Goal: Information Seeking & Learning: Understand process/instructions

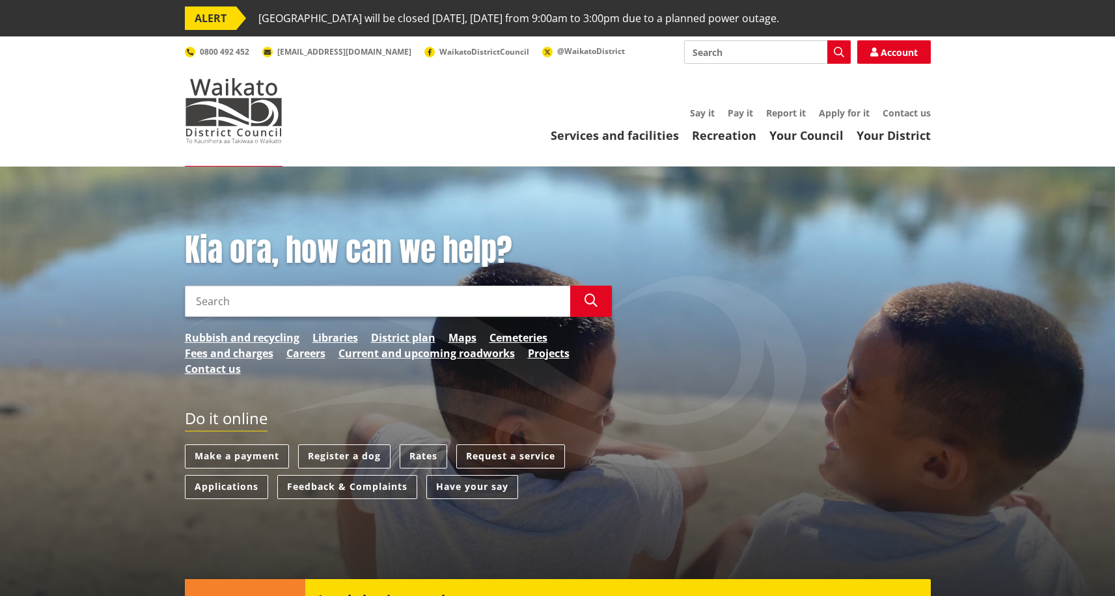
click at [751, 49] on input "Search" at bounding box center [767, 51] width 167 height 23
type input "infringement"
click at [835, 50] on icon "button" at bounding box center [839, 52] width 10 height 10
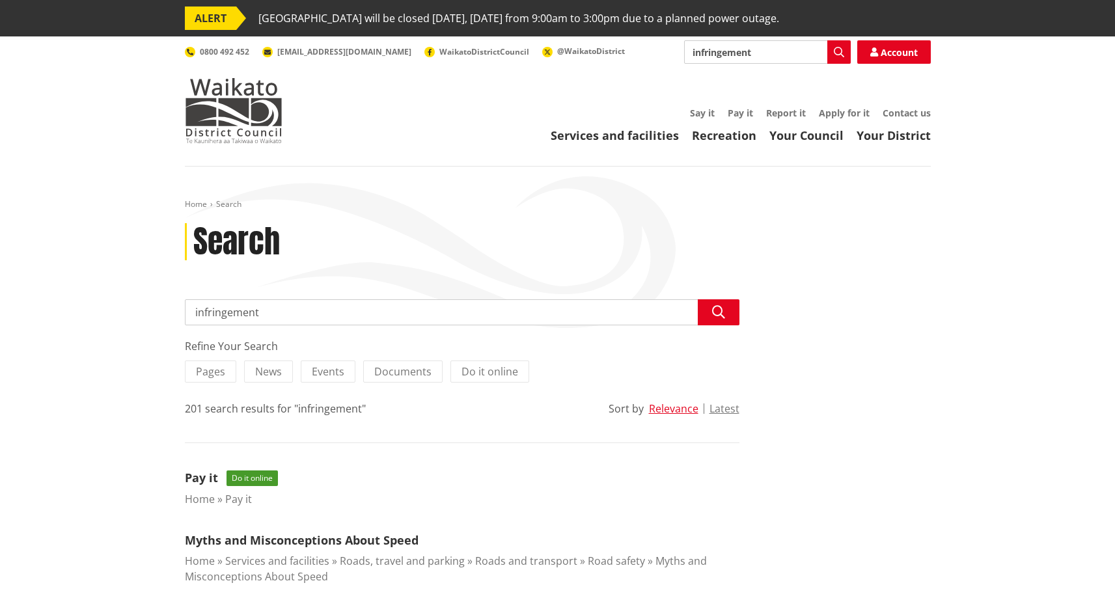
click at [839, 51] on icon "button" at bounding box center [839, 52] width 10 height 10
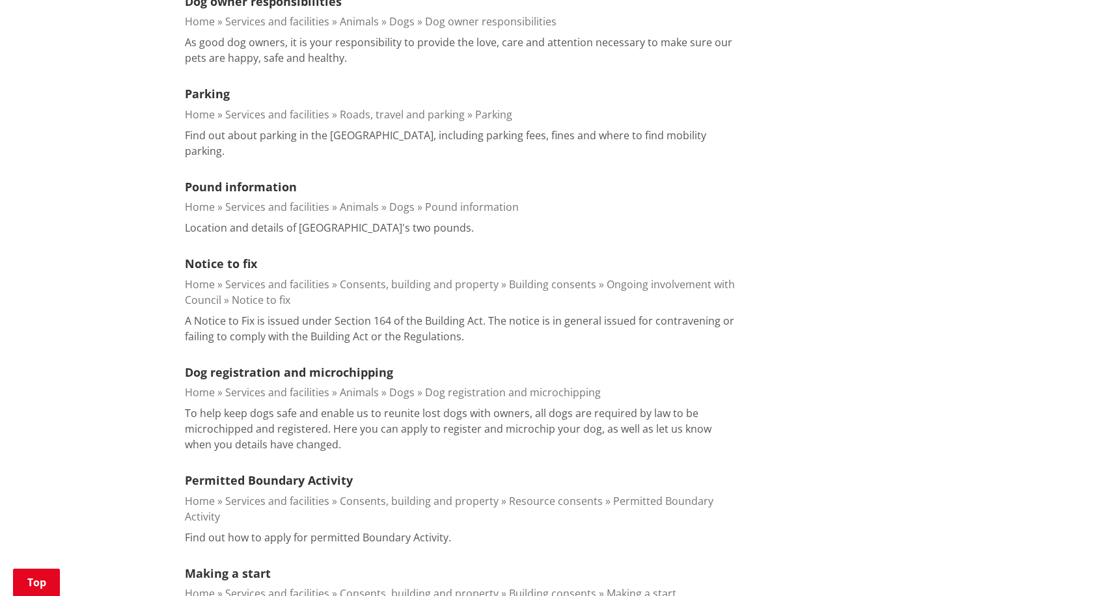
scroll to position [618, 0]
click at [445, 113] on link "Roads, travel and parking" at bounding box center [402, 113] width 125 height 14
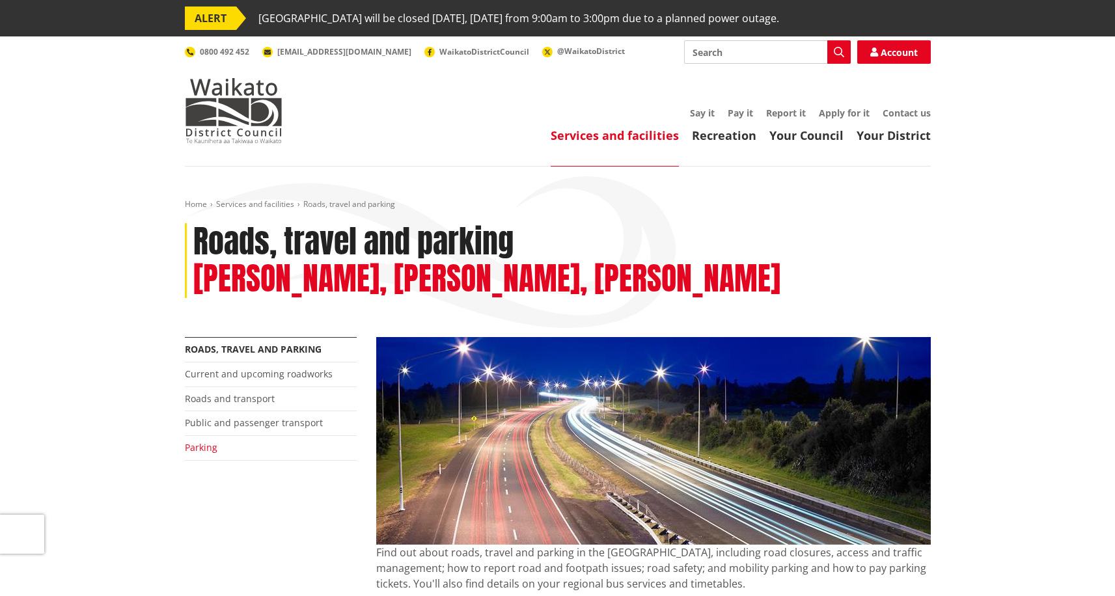
click at [206, 449] on link "Parking" at bounding box center [201, 447] width 33 height 12
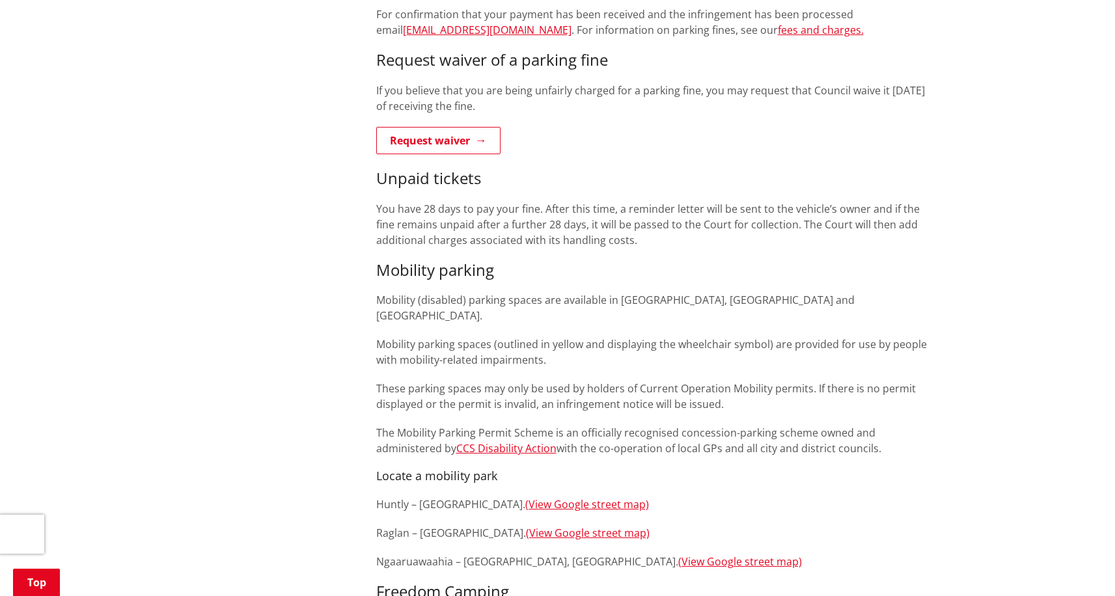
scroll to position [664, 0]
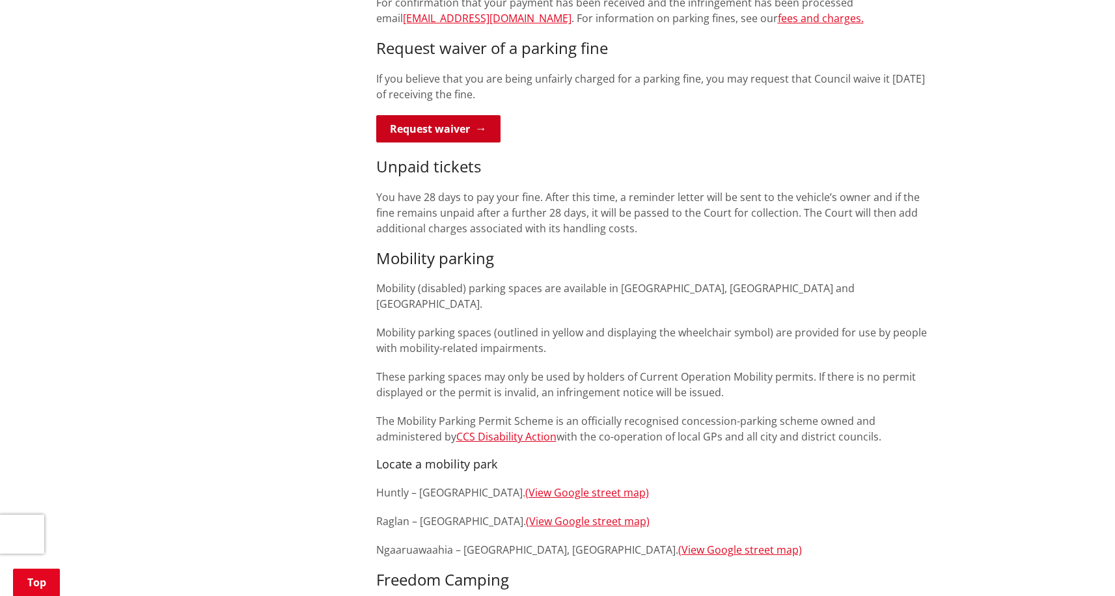
click at [432, 131] on link "Request waiver" at bounding box center [438, 128] width 124 height 27
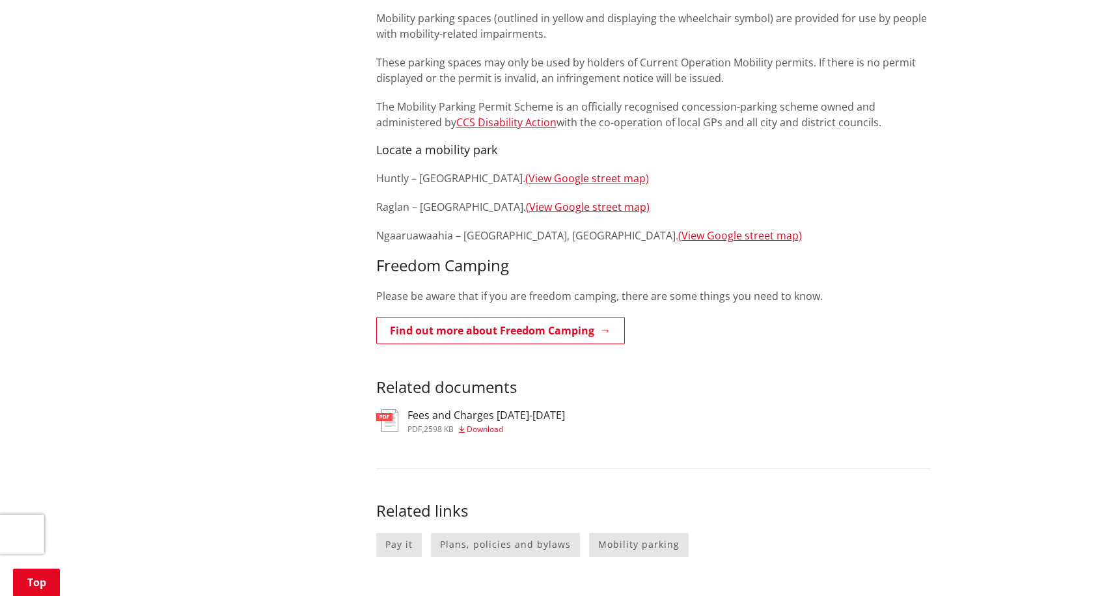
scroll to position [981, 0]
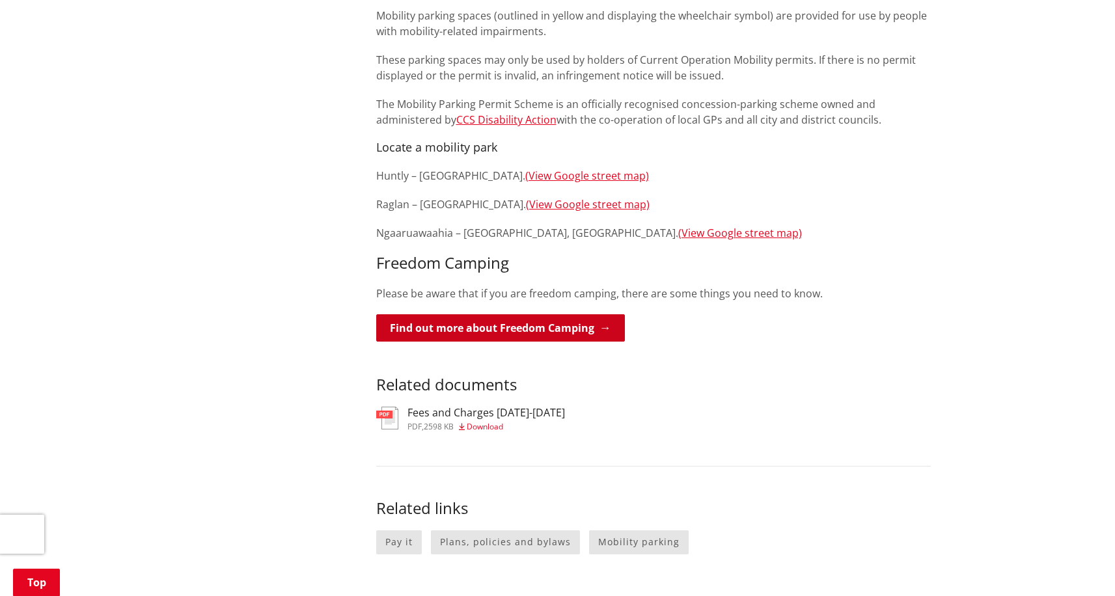
click at [519, 314] on link "Find out more about Freedom Camping" at bounding box center [500, 327] width 249 height 27
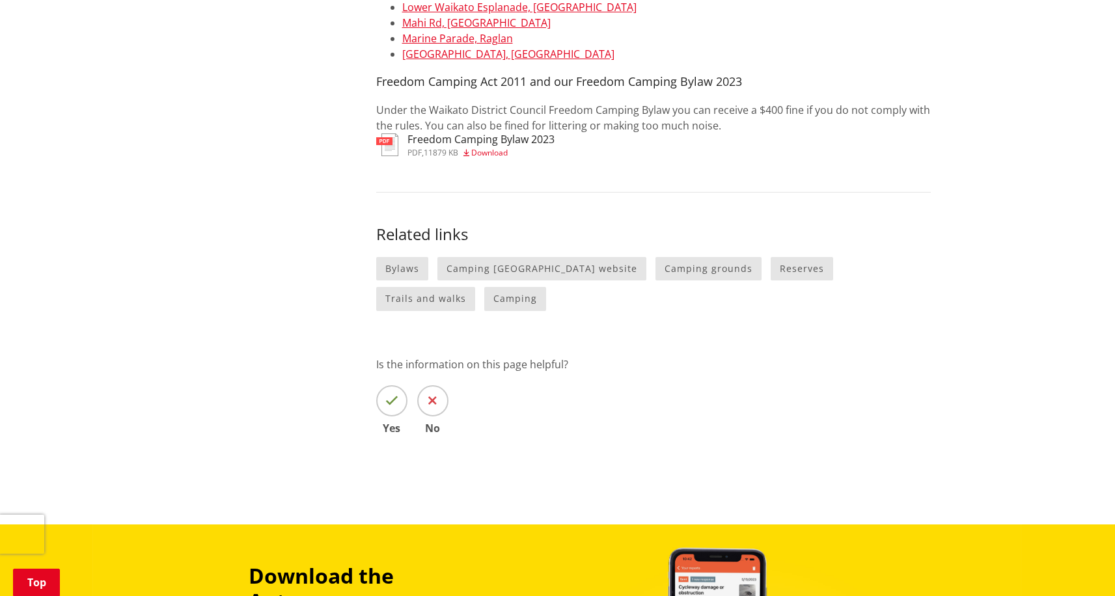
scroll to position [1365, 0]
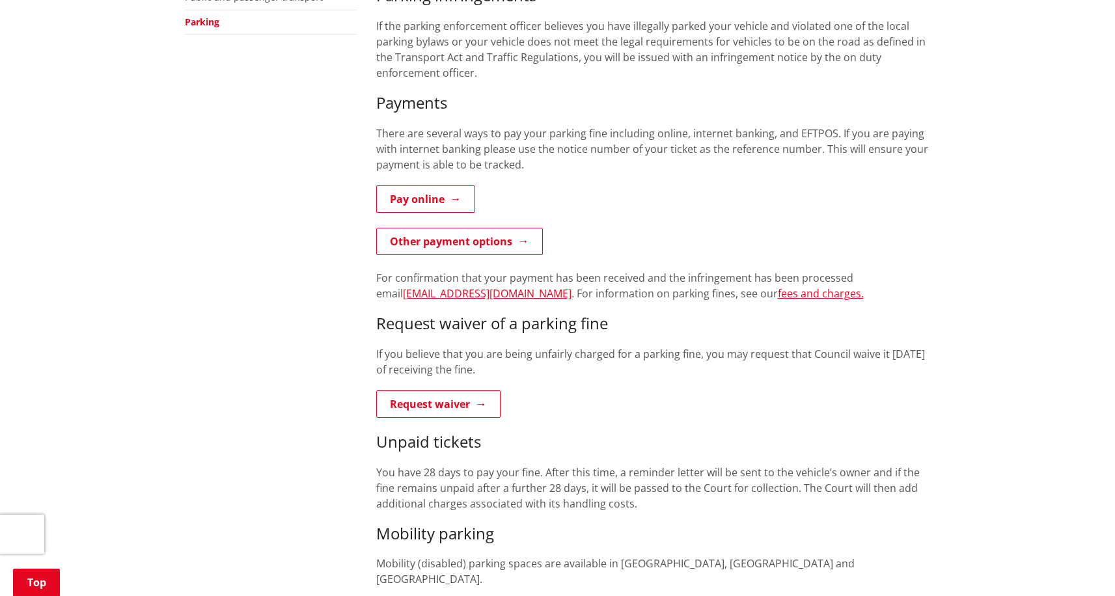
scroll to position [387, 0]
click at [491, 406] on link "Request waiver" at bounding box center [438, 405] width 124 height 27
